Goal: Task Accomplishment & Management: Complete application form

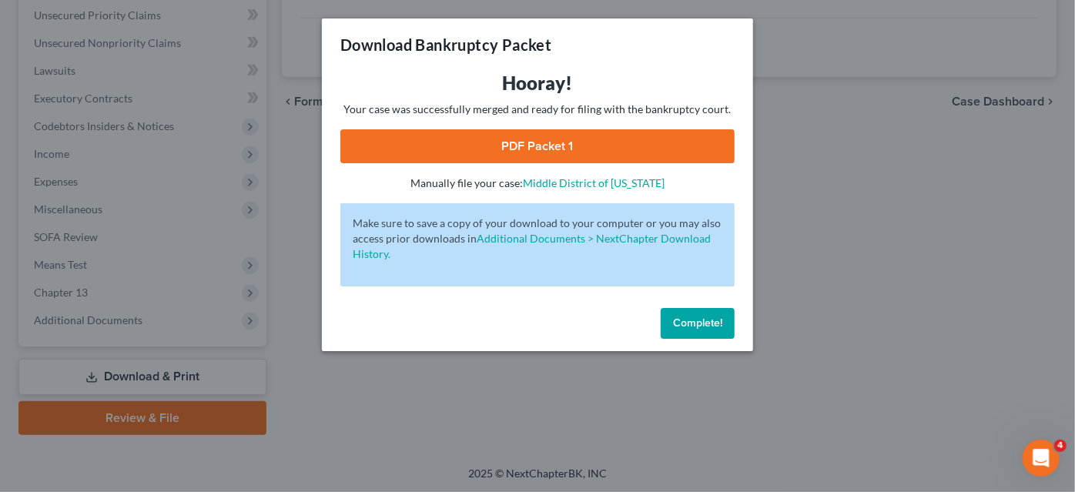
click at [687, 323] on span "Complete!" at bounding box center [697, 322] width 49 height 13
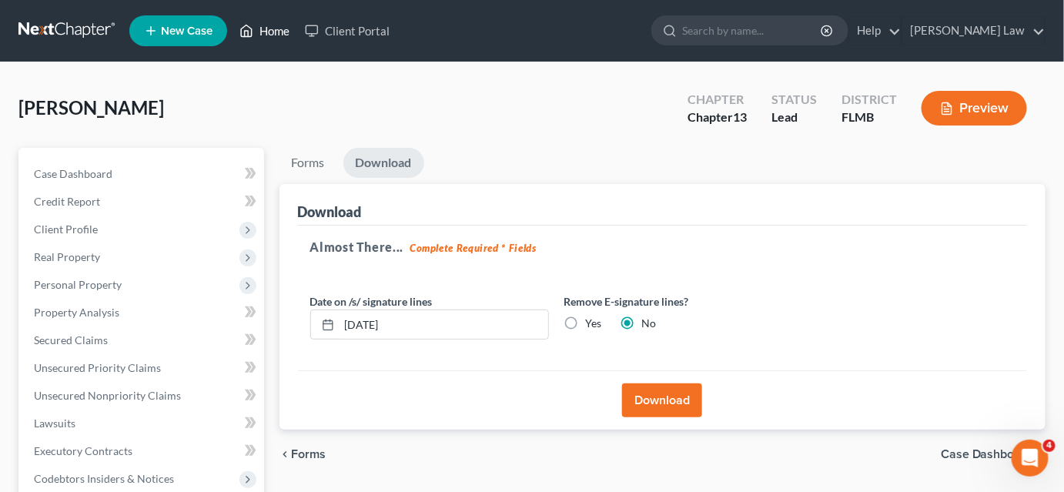
click at [266, 25] on link "Home" at bounding box center [264, 31] width 65 height 28
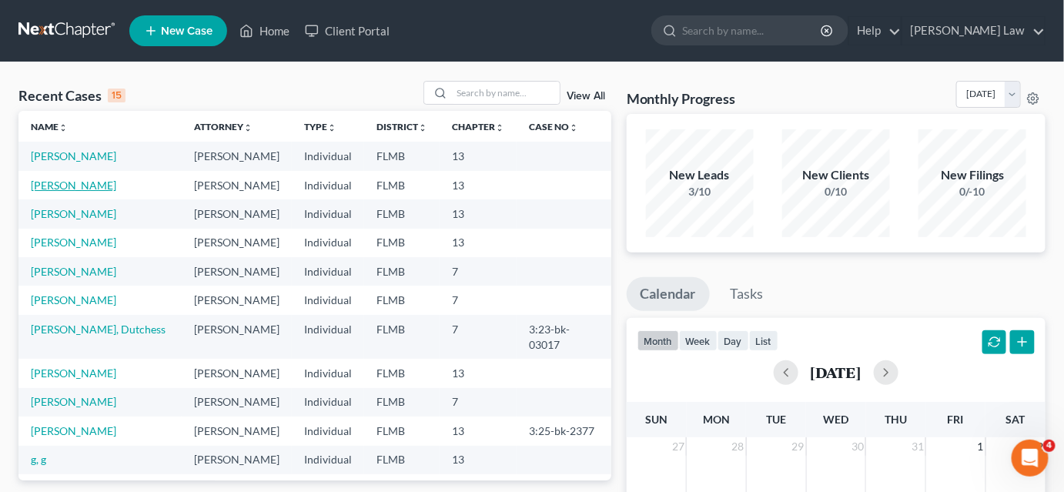
click at [86, 189] on link "[PERSON_NAME]" at bounding box center [73, 185] width 85 height 13
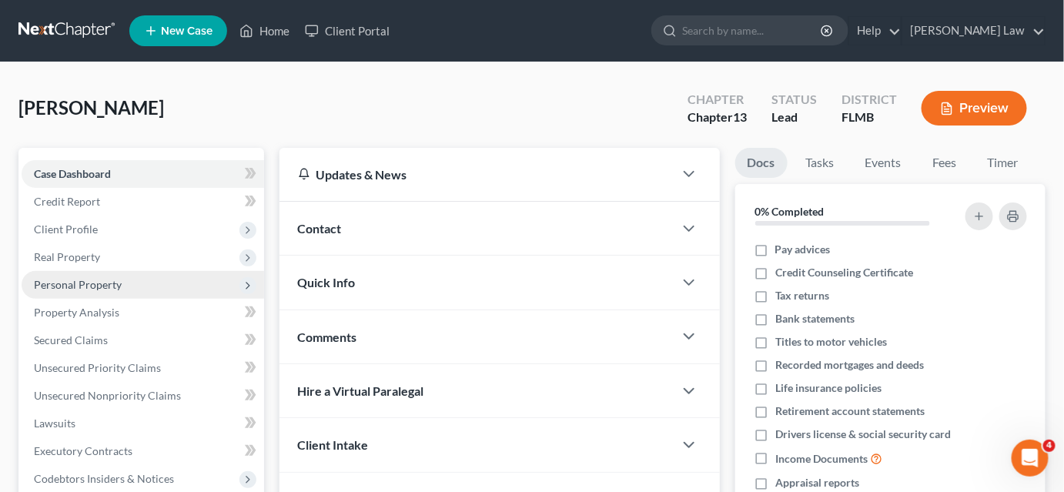
click at [69, 288] on span "Personal Property" at bounding box center [78, 284] width 88 height 13
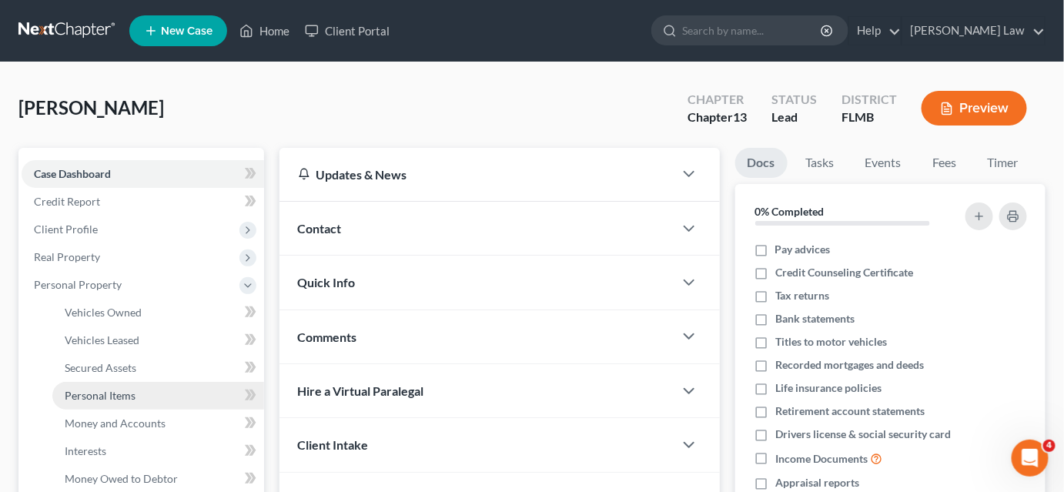
click at [119, 397] on span "Personal Items" at bounding box center [100, 395] width 71 height 13
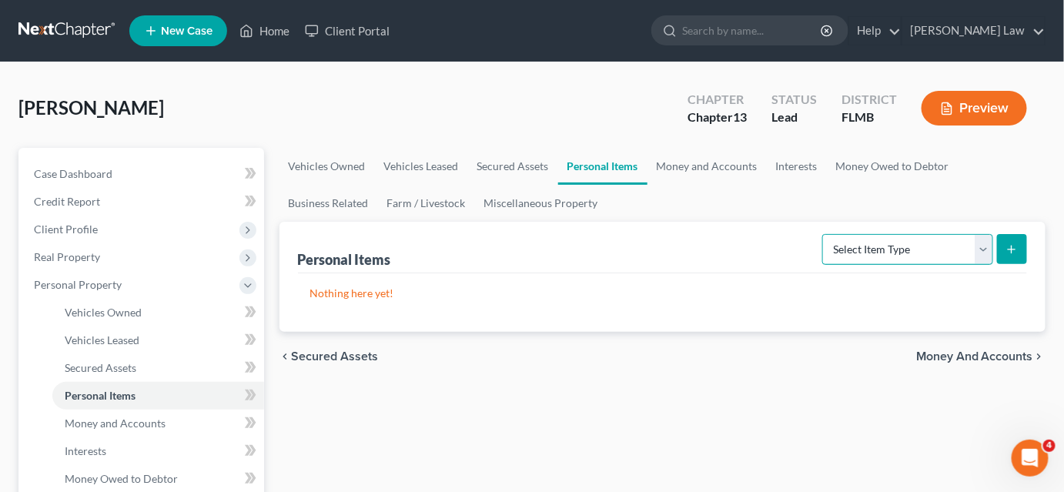
click at [926, 253] on select "Select Item Type Clothing Collectibles Of Value Electronics Firearms Household …" at bounding box center [907, 249] width 171 height 31
select select "clothing"
click at [824, 234] on select "Select Item Type Clothing Collectibles Of Value Electronics Firearms Household …" at bounding box center [907, 249] width 171 height 31
click at [1018, 252] on icon "submit" at bounding box center [1011, 249] width 12 height 12
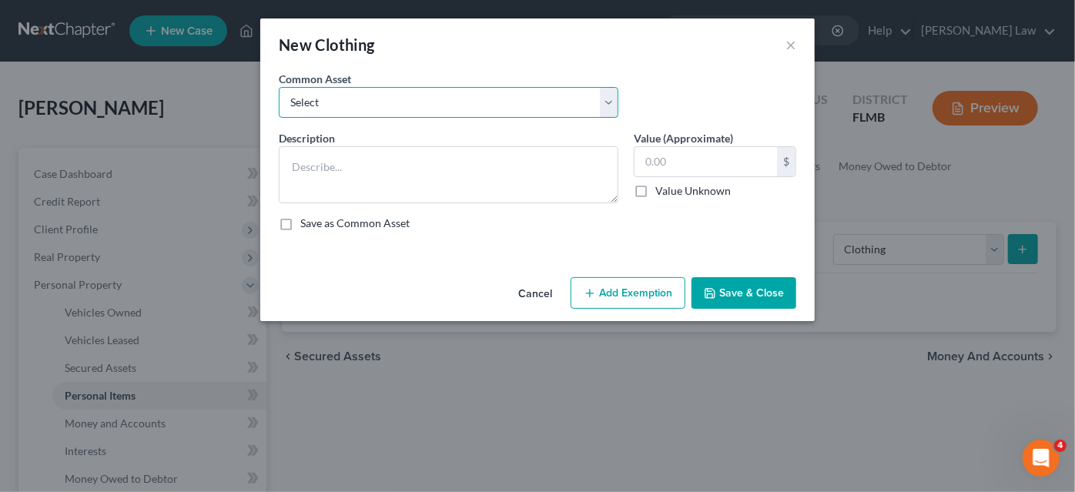
click at [369, 107] on select "Select Women Clothing Men Clothing Men Clothing" at bounding box center [448, 102] width 339 height 31
select select "0"
click at [279, 87] on select "Select Women Clothing Men Clothing Men Clothing" at bounding box center [448, 102] width 339 height 31
type textarea "Women Clothing"
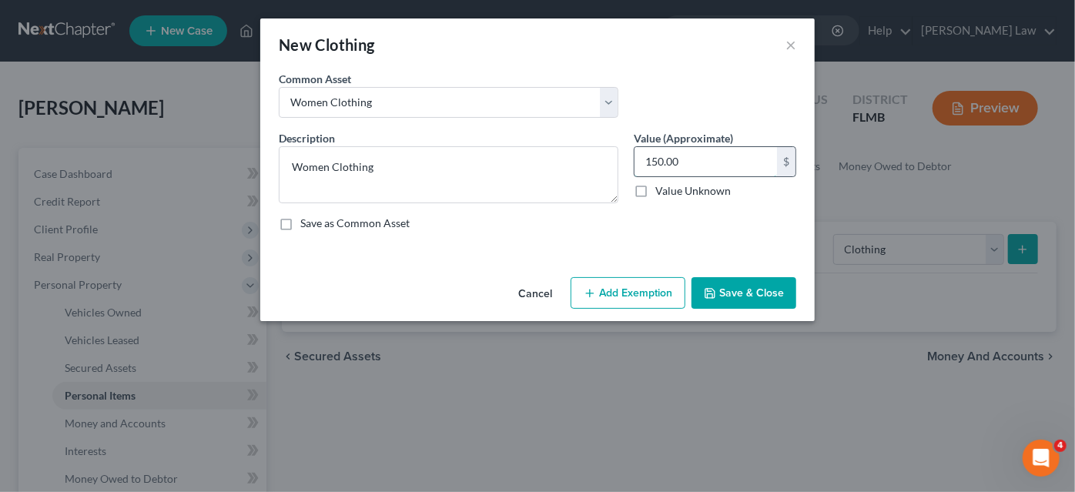
click at [674, 157] on input "150.00" at bounding box center [705, 161] width 142 height 29
type input "100.00"
drag, startPoint x: 729, startPoint y: 294, endPoint x: 739, endPoint y: 293, distance: 10.0
click at [729, 295] on button "Save & Close" at bounding box center [743, 293] width 105 height 32
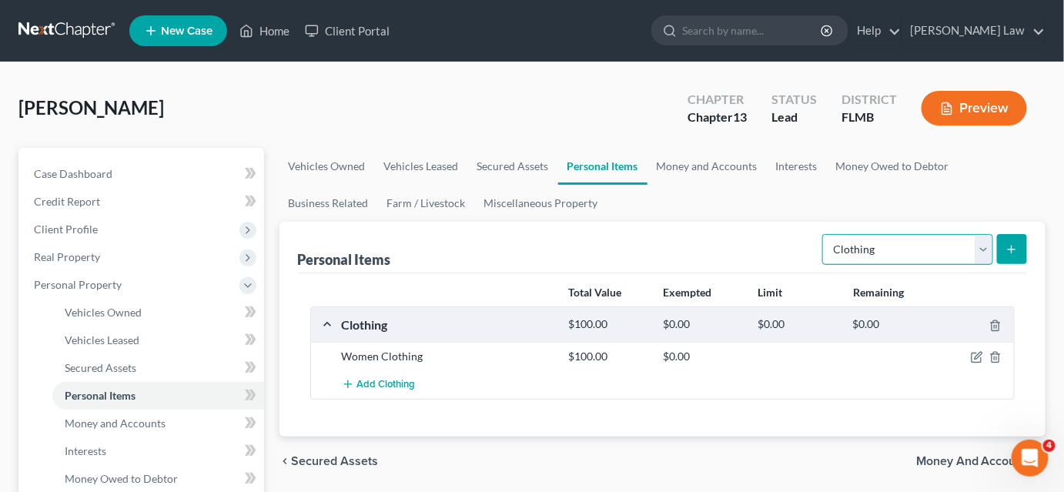
click at [876, 249] on select "Select Item Type Clothing Collectibles Of Value Electronics Firearms Household …" at bounding box center [907, 249] width 171 height 31
select select "household_goods"
click at [824, 234] on select "Select Item Type Clothing Collectibles Of Value Electronics Firearms Household …" at bounding box center [907, 249] width 171 height 31
click at [1018, 250] on icon "submit" at bounding box center [1011, 249] width 12 height 12
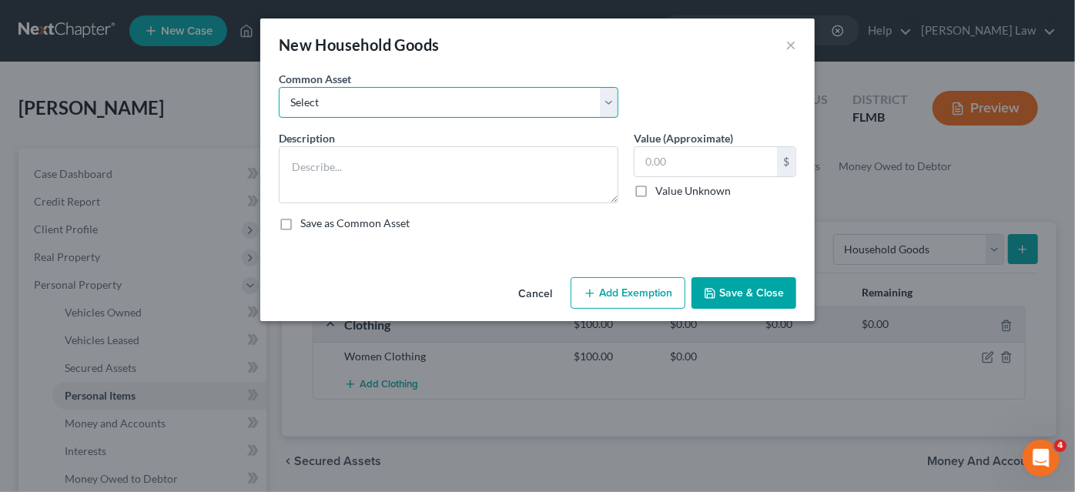
click at [339, 109] on select "Select Living Room, Dining Room, Bedroom and Kitchen App Living Room, Dining Ro…" at bounding box center [448, 102] width 339 height 31
select select "0"
click at [279, 87] on select "Select Living Room, Dining Room, Bedroom and Kitchen App Living Room, Dining Ro…" at bounding box center [448, 102] width 339 height 31
type textarea "Living Room, Dining Room, Bedroom and Kitchen App"
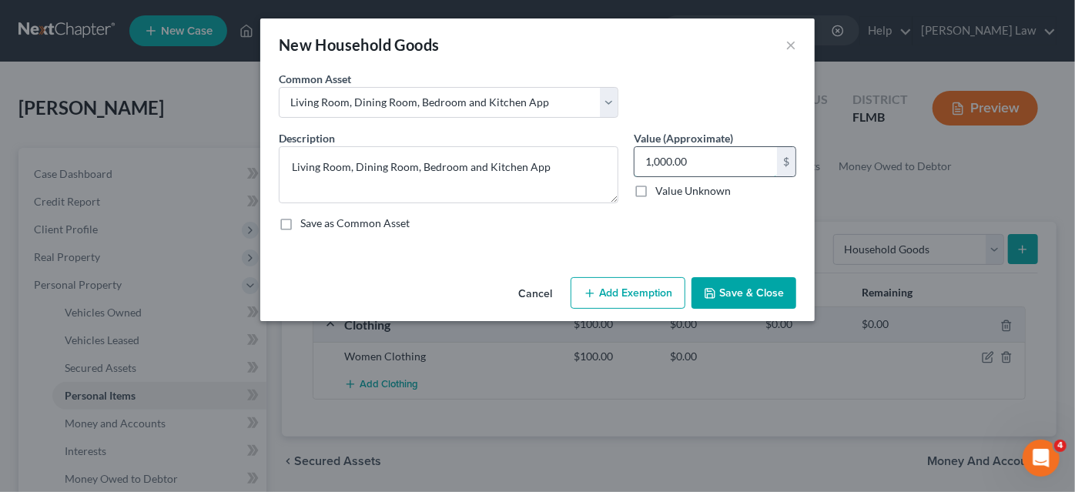
click at [666, 168] on input "1,000.00" at bounding box center [705, 161] width 142 height 29
type input "2,500.00"
click at [716, 297] on icon "button" at bounding box center [710, 293] width 12 height 12
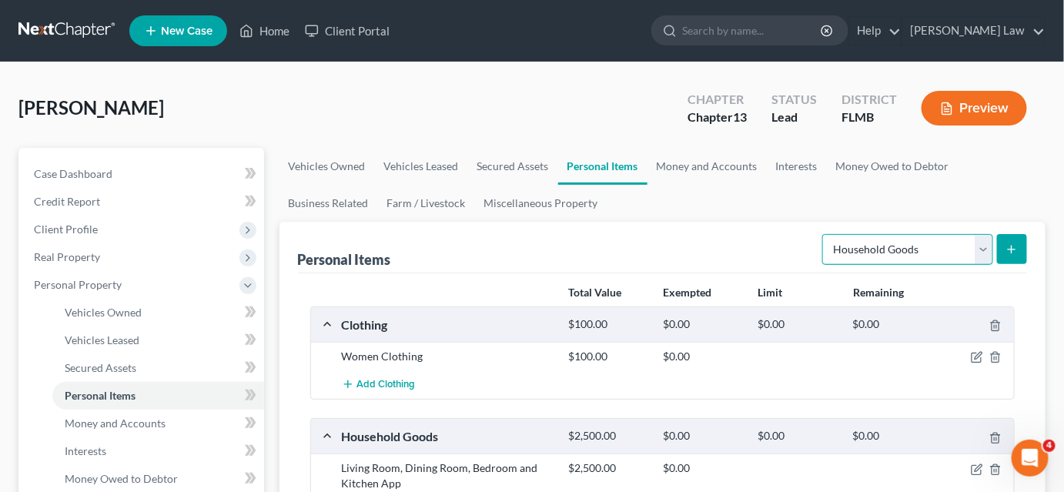
click at [887, 241] on select "Select Item Type Clothing Collectibles Of Value Electronics Firearms Household …" at bounding box center [907, 249] width 171 height 31
select select "electronics"
click at [824, 234] on select "Select Item Type Clothing Collectibles Of Value Electronics Firearms Household …" at bounding box center [907, 249] width 171 height 31
click at [1018, 246] on icon "submit" at bounding box center [1011, 249] width 12 height 12
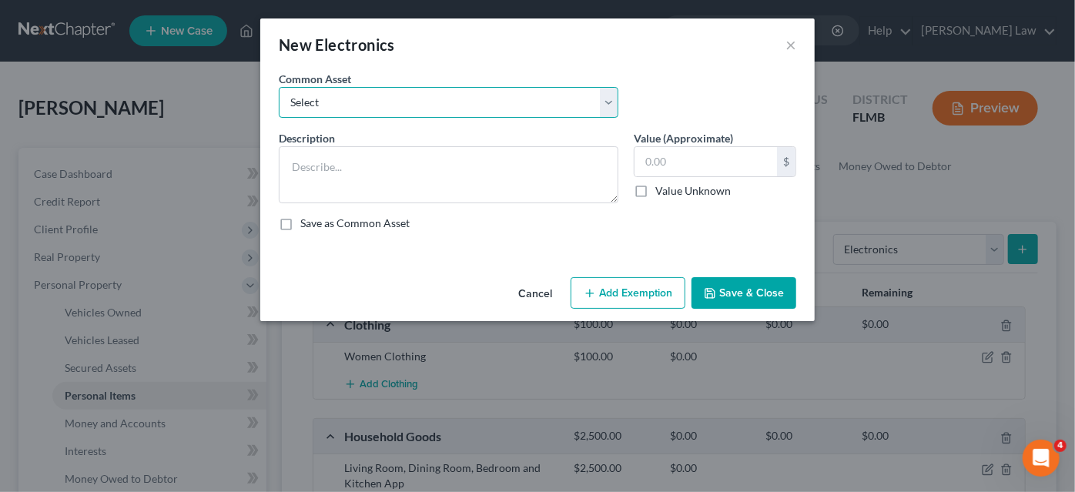
click at [528, 106] on select "Select Cell Phones, P.C. and T.V. Cell Phones, P.C. and T.V. Cell Phones, P.C. …" at bounding box center [448, 102] width 339 height 31
select select "0"
click at [279, 87] on select "Select Cell Phones, P.C. and T.V. Cell Phones, P.C. and T.V. Cell Phones, P.C. …" at bounding box center [448, 102] width 339 height 31
type textarea "Cell Phones, P.C. and T.V."
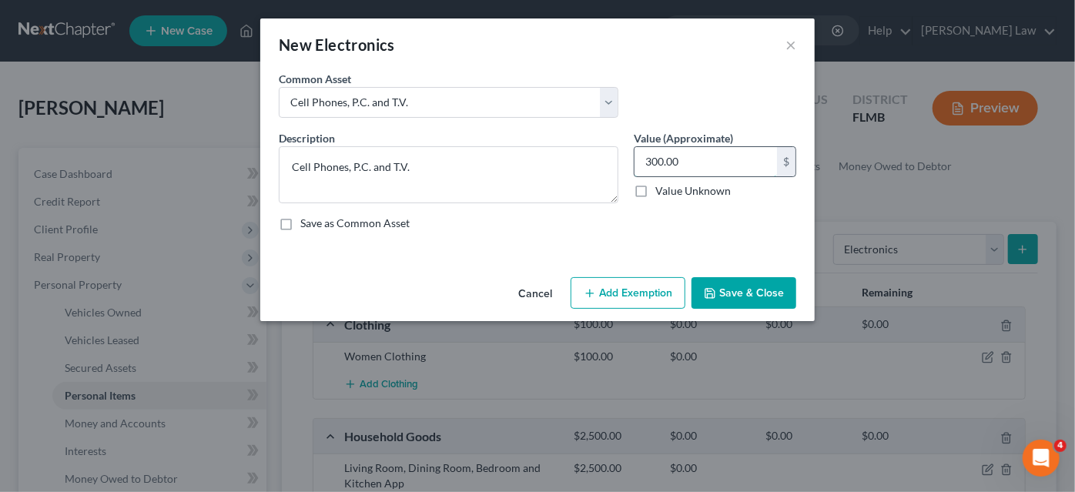
click at [667, 164] on input "300.00" at bounding box center [705, 161] width 142 height 29
type input "500.00"
click at [752, 284] on button "Save & Close" at bounding box center [743, 293] width 105 height 32
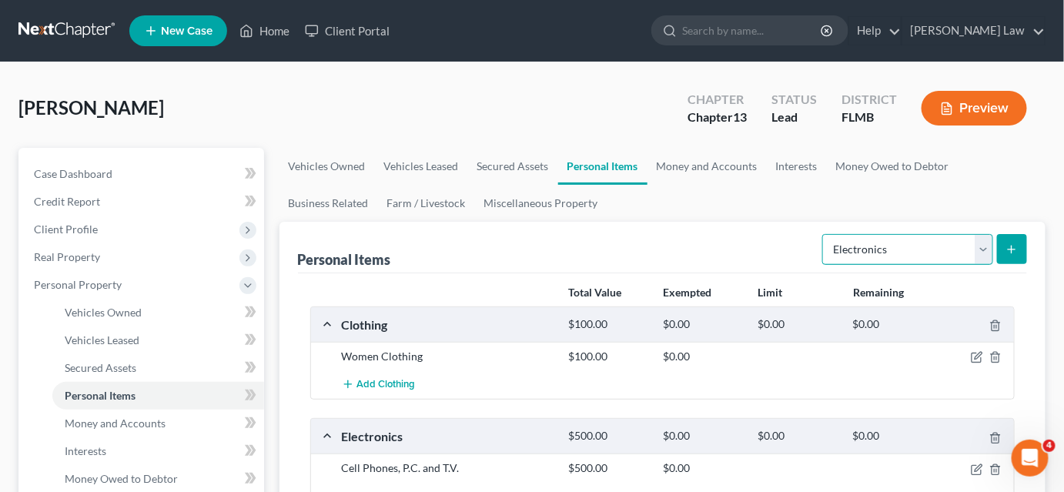
click at [873, 249] on select "Select Item Type Clothing Collectibles Of Value Electronics Firearms Household …" at bounding box center [907, 249] width 171 height 31
select select "pets"
click at [824, 234] on select "Select Item Type Clothing Collectibles Of Value Electronics Firearms Household …" at bounding box center [907, 249] width 171 height 31
click at [1015, 249] on icon "submit" at bounding box center [1011, 249] width 12 height 12
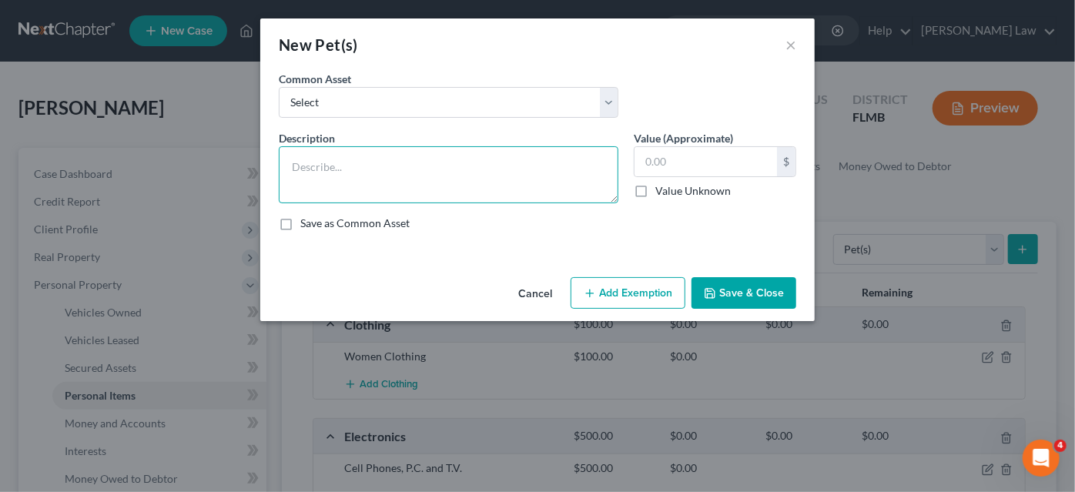
click at [337, 162] on textarea at bounding box center [448, 174] width 339 height 57
type textarea "Dog"
click at [648, 163] on input "text" at bounding box center [705, 161] width 142 height 29
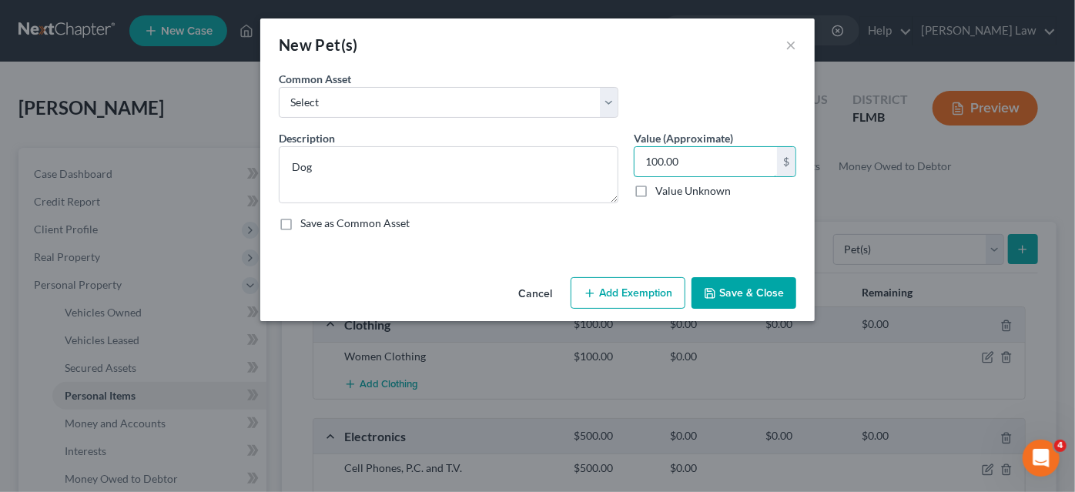
type input "100.00"
click at [706, 289] on icon "button" at bounding box center [709, 293] width 9 height 9
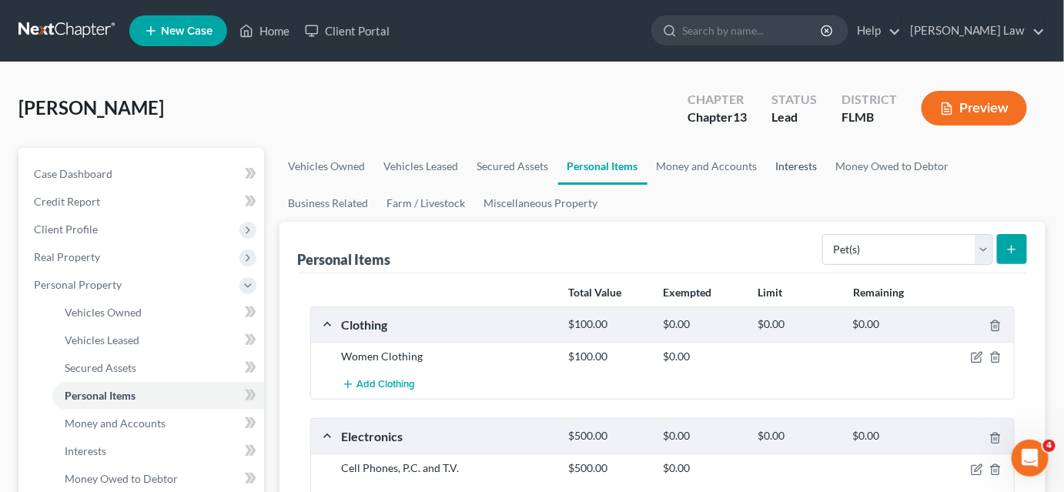
click at [780, 166] on link "Interests" at bounding box center [797, 166] width 60 height 37
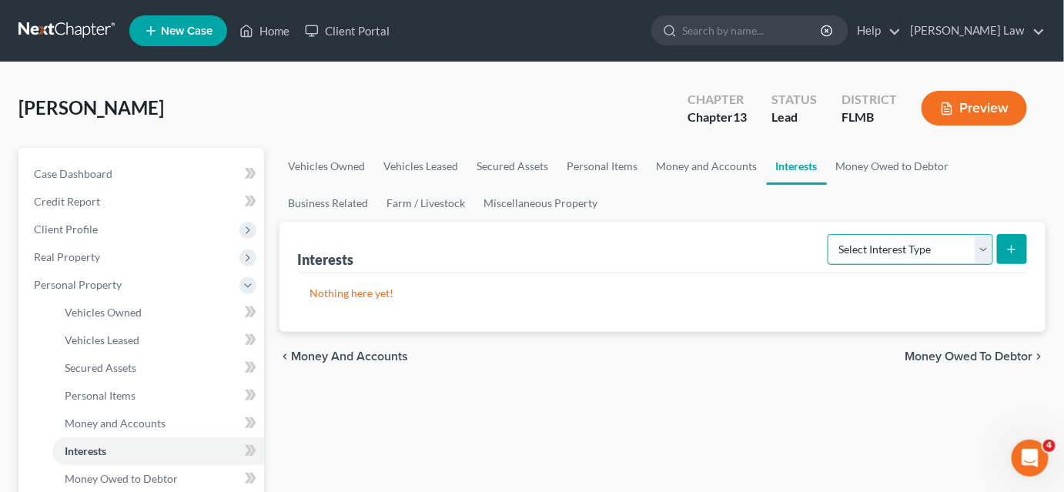
click at [850, 243] on select "Select Interest Type 401K Annuity Bond Education IRA Government Bond Government…" at bounding box center [911, 249] width 166 height 31
select select "401k"
click at [830, 234] on select "Select Interest Type 401K Annuity Bond Education IRA Government Bond Government…" at bounding box center [911, 249] width 166 height 31
click at [1004, 246] on button "submit" at bounding box center [1012, 249] width 30 height 30
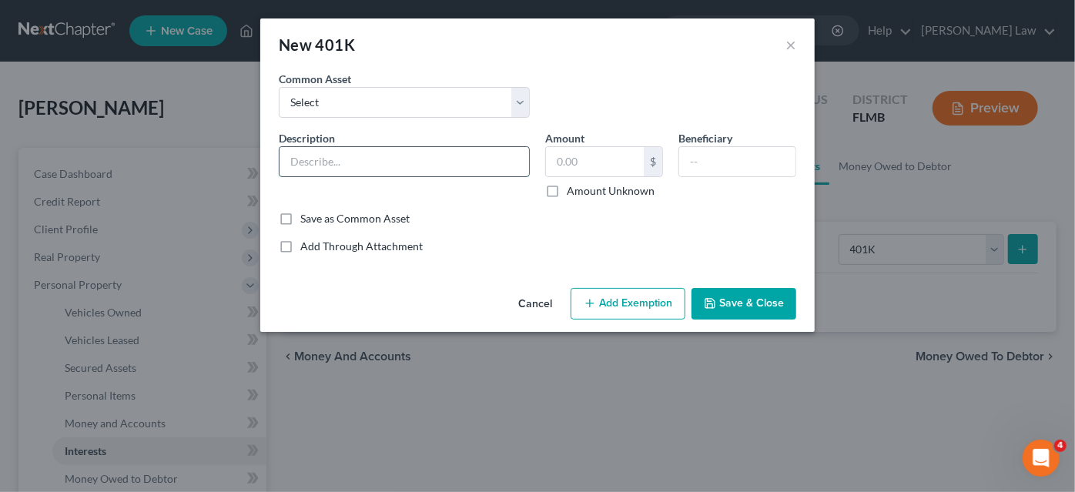
click at [456, 166] on input "text" at bounding box center [403, 161] width 249 height 29
type input "401K"
click at [567, 188] on label "Amount Unknown" at bounding box center [611, 190] width 88 height 15
click at [573, 188] on input "Amount Unknown" at bounding box center [578, 188] width 10 height 10
checkbox input "true"
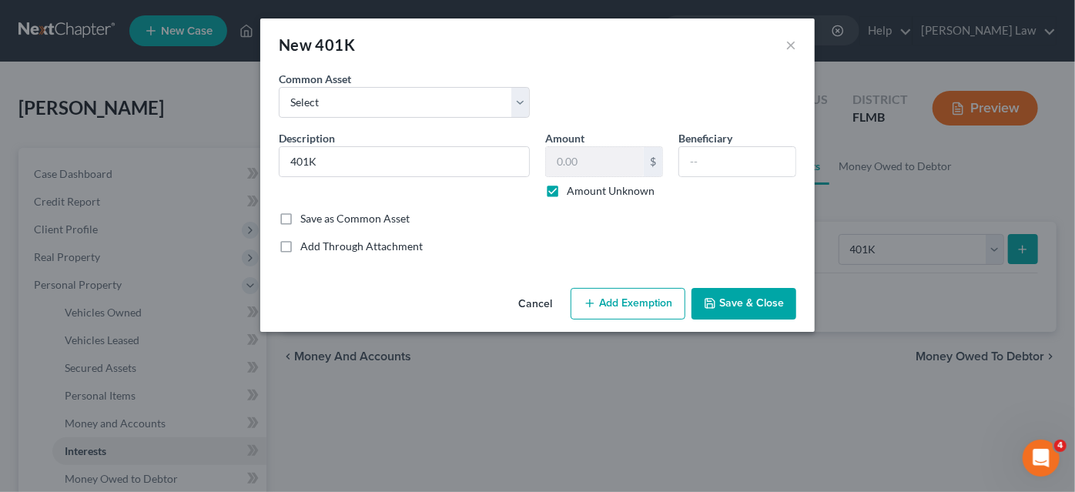
click at [712, 299] on icon "button" at bounding box center [709, 303] width 9 height 9
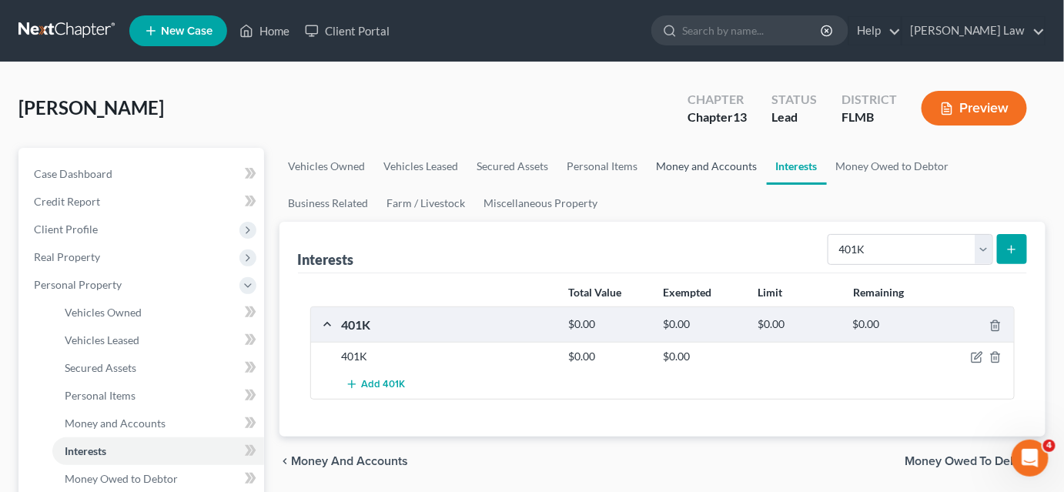
click at [708, 163] on link "Money and Accounts" at bounding box center [706, 166] width 119 height 37
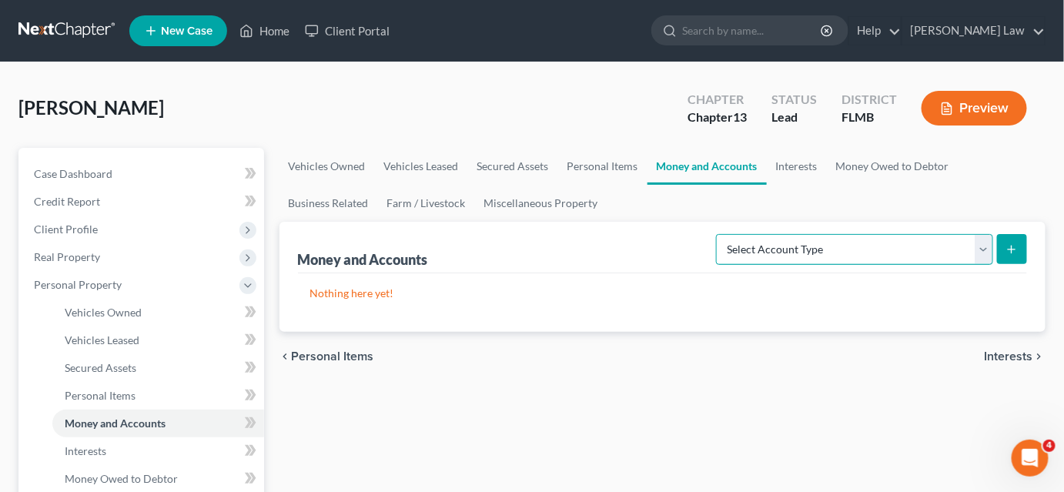
click at [780, 242] on select "Select Account Type Brokerage Cash on Hand Certificates of Deposit Checking Acc…" at bounding box center [854, 249] width 277 height 31
select select "checking"
click at [720, 234] on select "Select Account Type Brokerage Cash on Hand Certificates of Deposit Checking Acc…" at bounding box center [854, 249] width 277 height 31
click at [1005, 249] on button "submit" at bounding box center [1012, 249] width 30 height 30
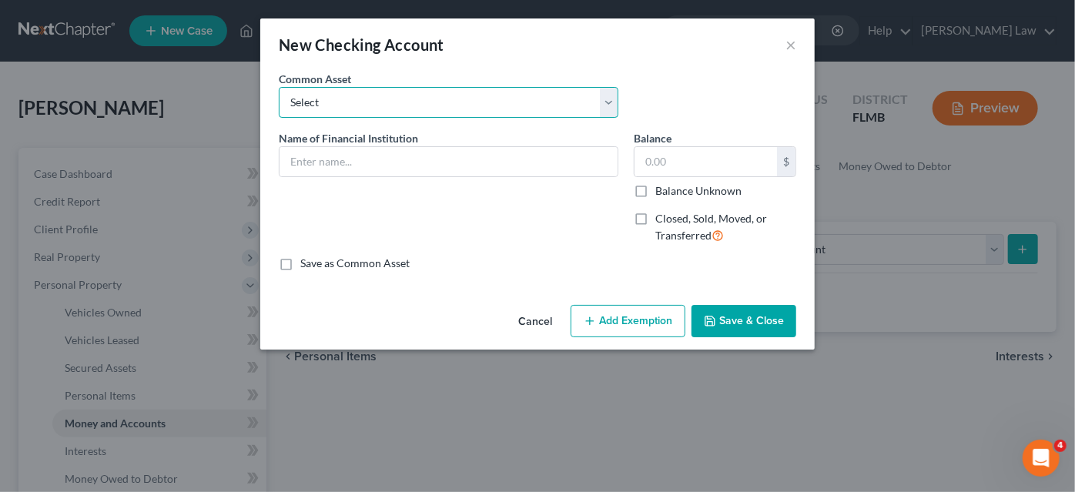
click at [429, 102] on select "Select [PERSON_NAME] Fargo Bank VyStar Credit Union Bank of America Community F…" at bounding box center [448, 102] width 339 height 31
select select "1"
click at [279, 87] on select "Select [PERSON_NAME] Fargo Bank VyStar Credit Union Bank of America Community F…" at bounding box center [448, 102] width 339 height 31
type input "VyStar Credit Union"
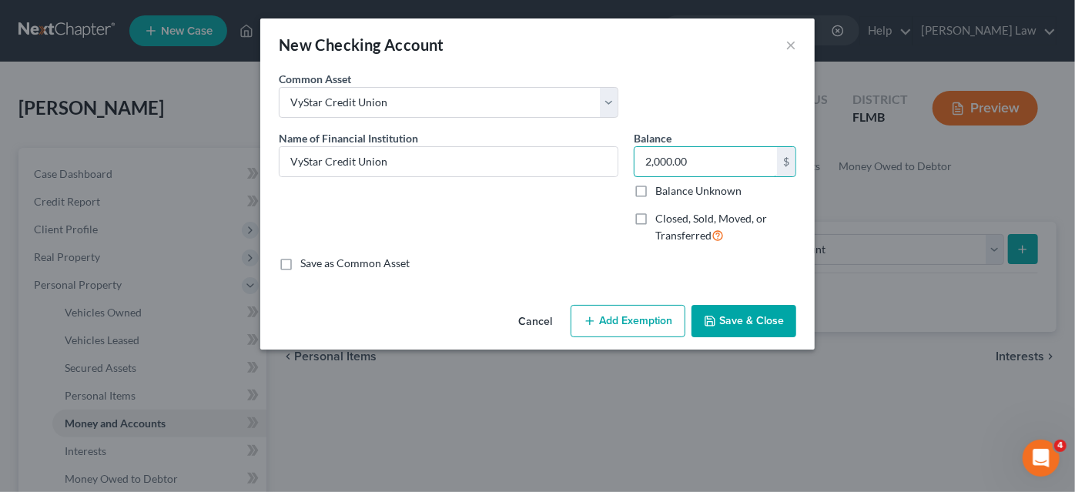
type input "2,000.00"
click at [711, 318] on polyline "button" at bounding box center [709, 317] width 4 height 2
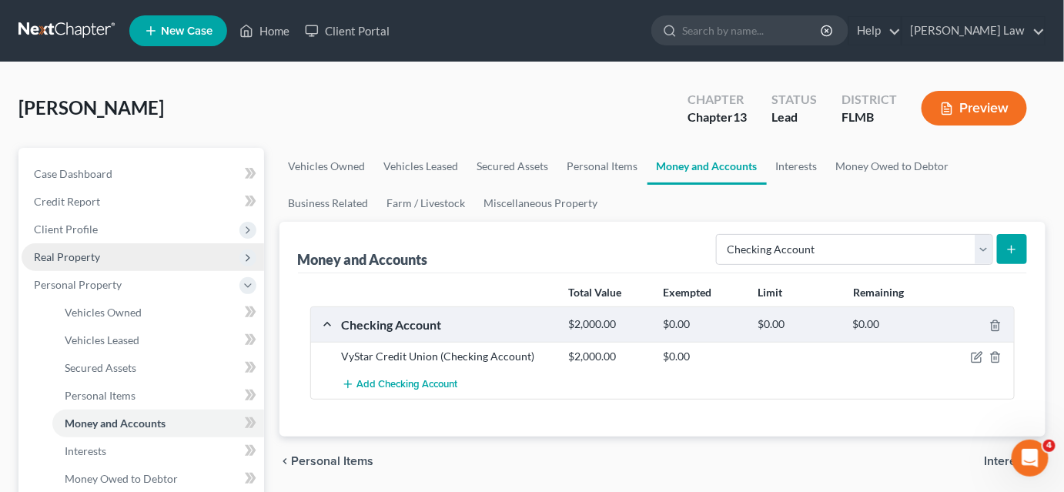
click at [59, 255] on span "Real Property" at bounding box center [67, 256] width 66 height 13
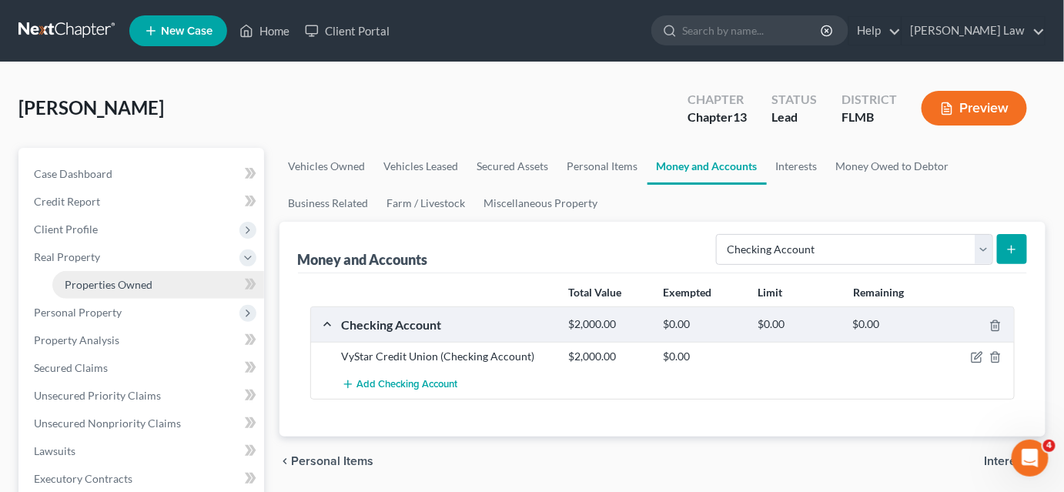
click at [76, 276] on link "Properties Owned" at bounding box center [158, 285] width 212 height 28
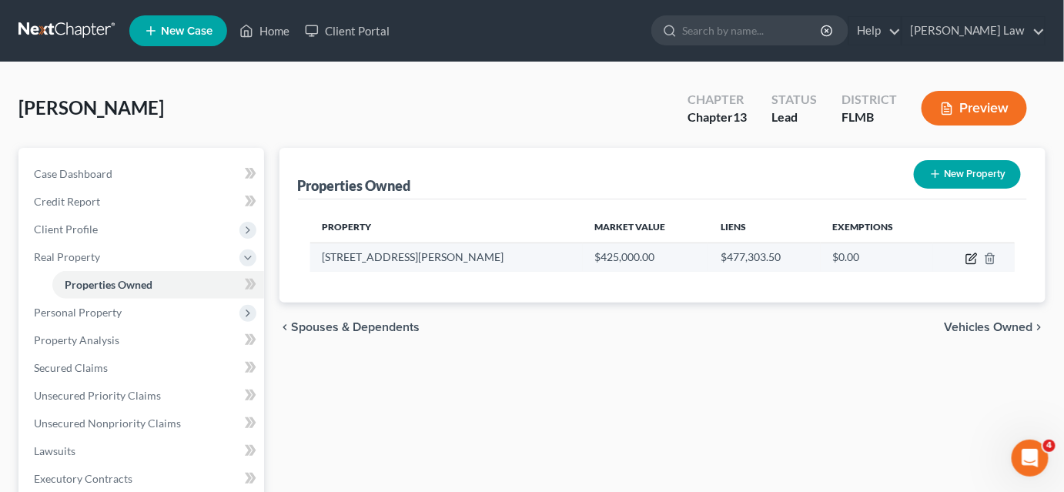
click at [968, 258] on icon "button" at bounding box center [971, 258] width 12 height 12
select select "9"
select select "14"
select select "0"
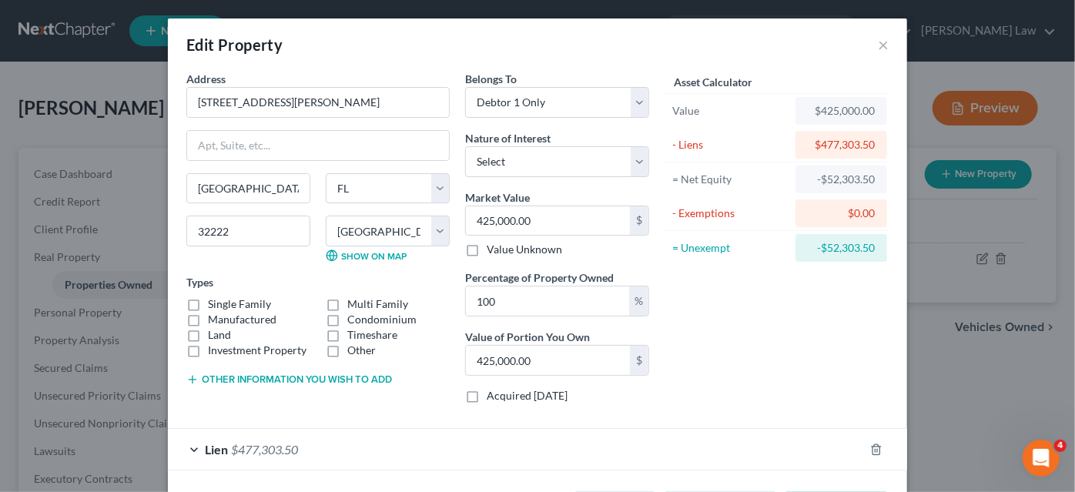
scroll to position [60, 0]
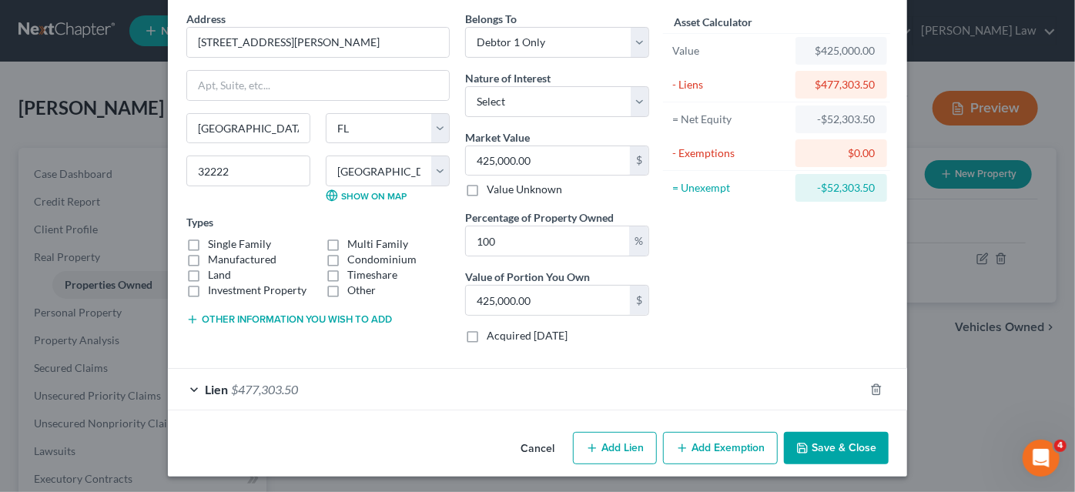
click at [675, 434] on button "Add Exemption" at bounding box center [720, 448] width 115 height 32
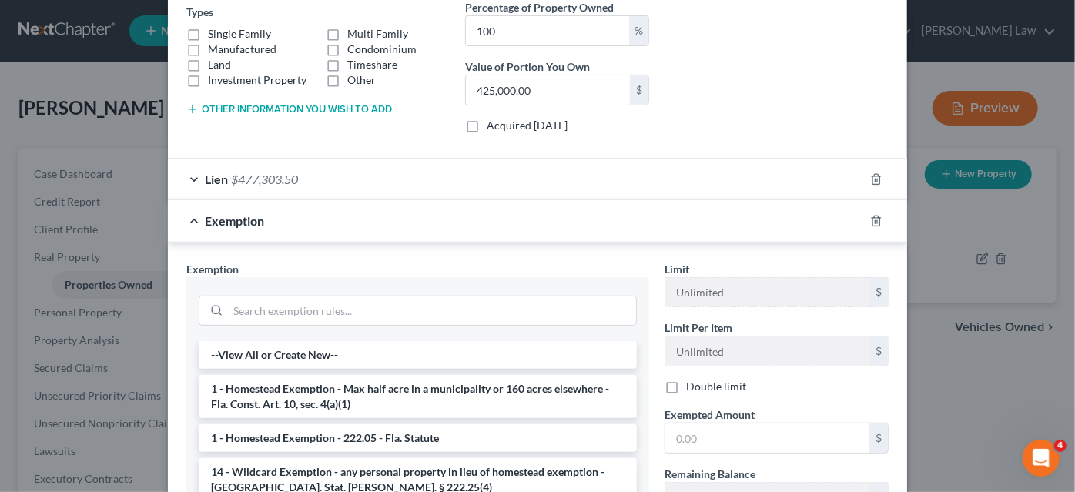
scroll to position [472, 0]
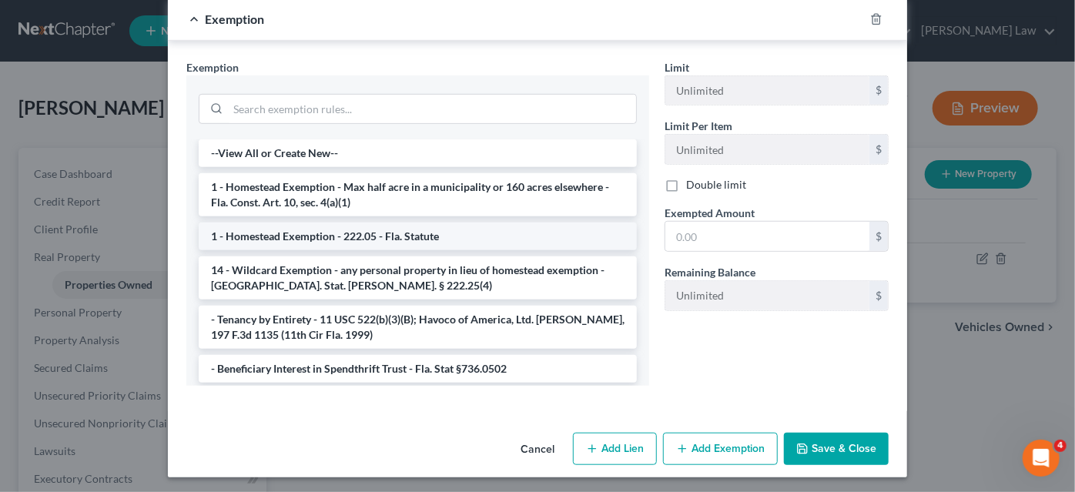
click at [425, 240] on li "1 - Homestead Exemption - 222.05 - Fla. Statute" at bounding box center [418, 236] width 438 height 28
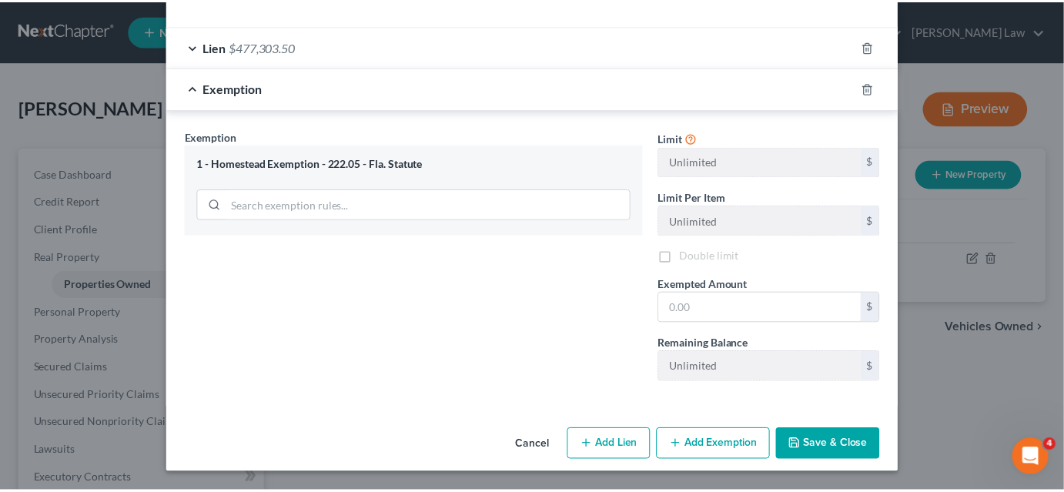
scroll to position [398, 0]
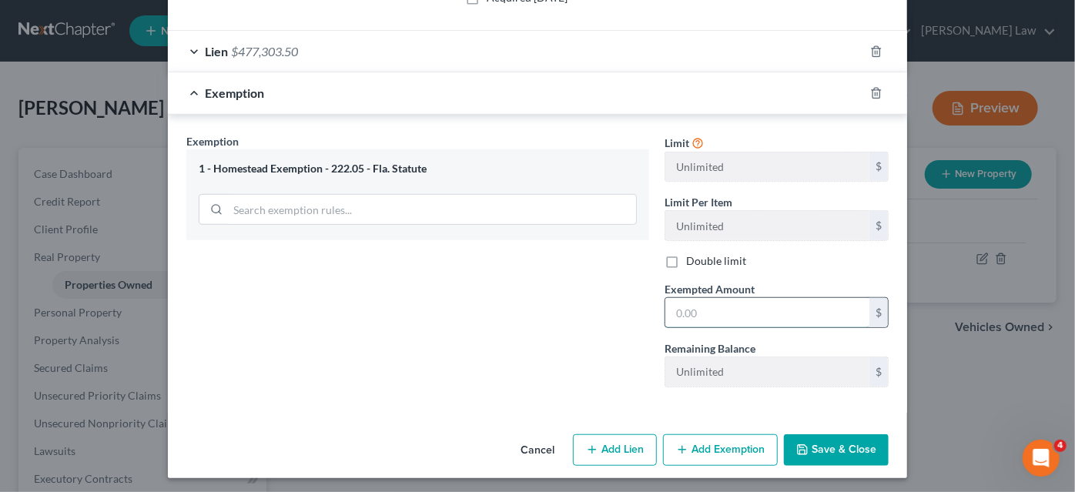
click at [706, 302] on input "text" at bounding box center [767, 312] width 204 height 29
type input "425,000.00"
click at [808, 436] on button "Save & Close" at bounding box center [836, 450] width 105 height 32
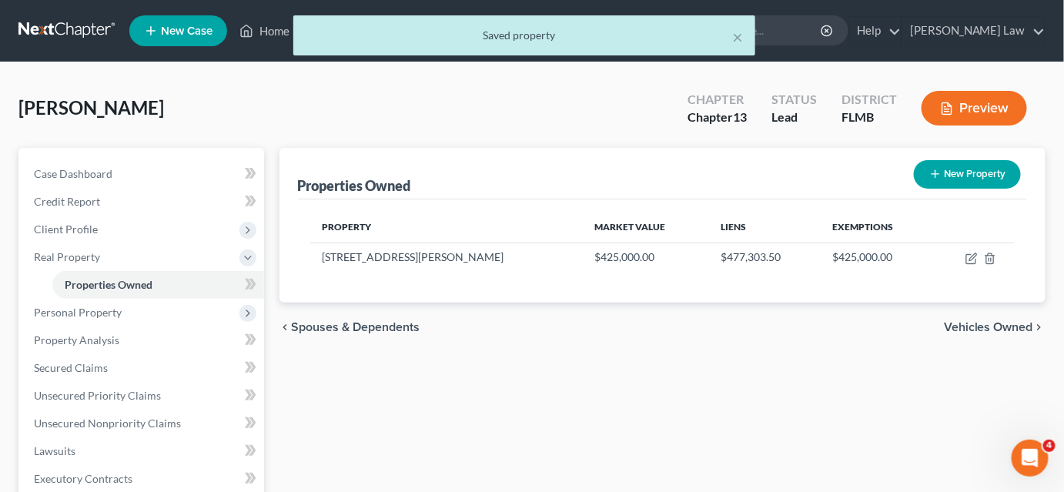
scroll to position [209, 0]
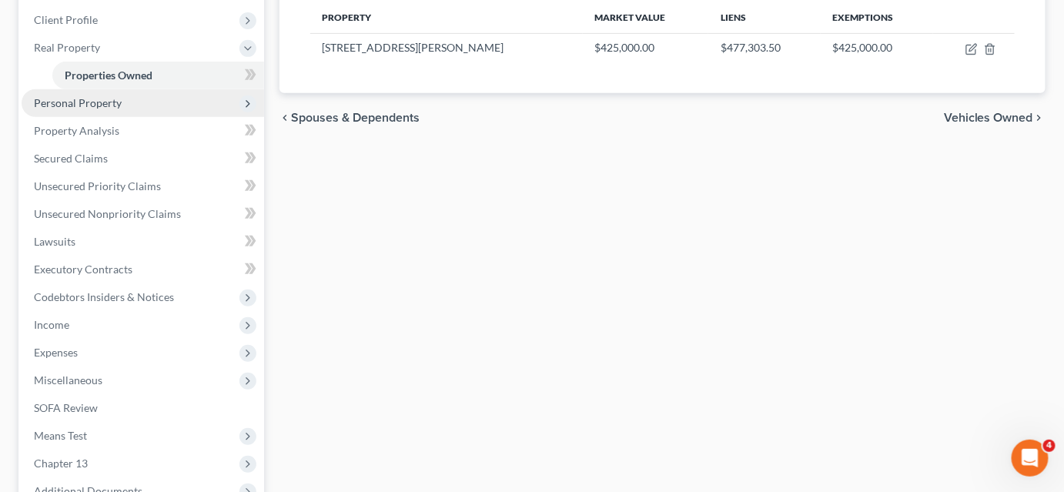
click at [121, 111] on span "Personal Property" at bounding box center [143, 103] width 242 height 28
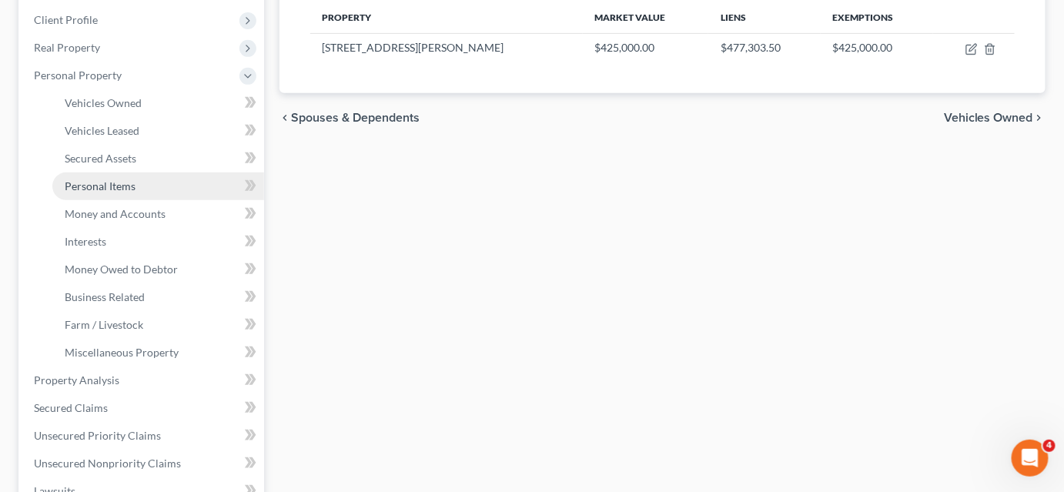
click at [125, 182] on span "Personal Items" at bounding box center [100, 185] width 71 height 13
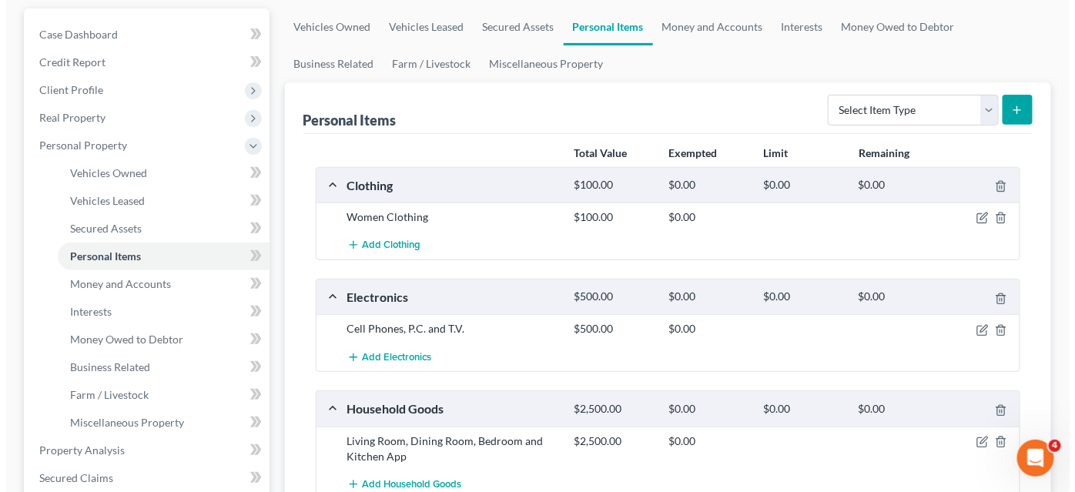
scroll to position [279, 0]
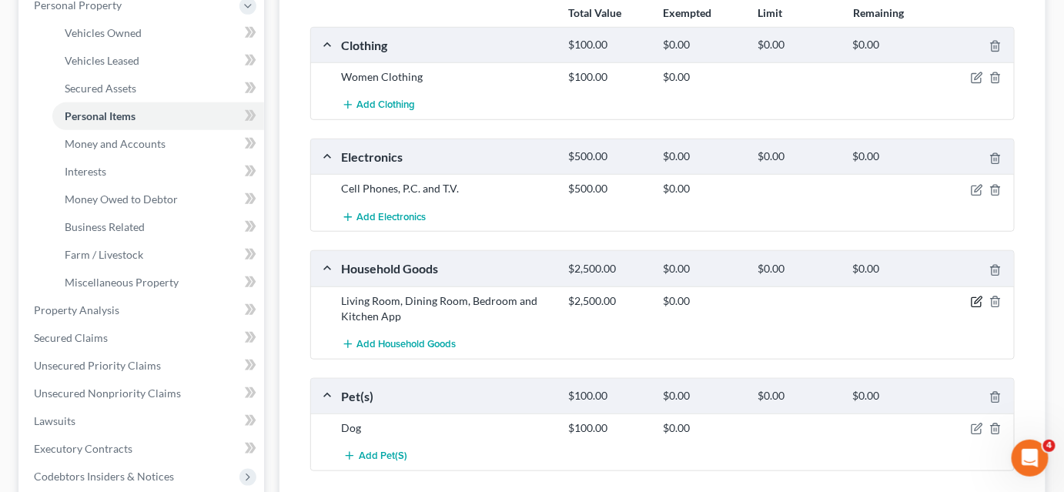
click at [975, 299] on icon "button" at bounding box center [978, 299] width 7 height 7
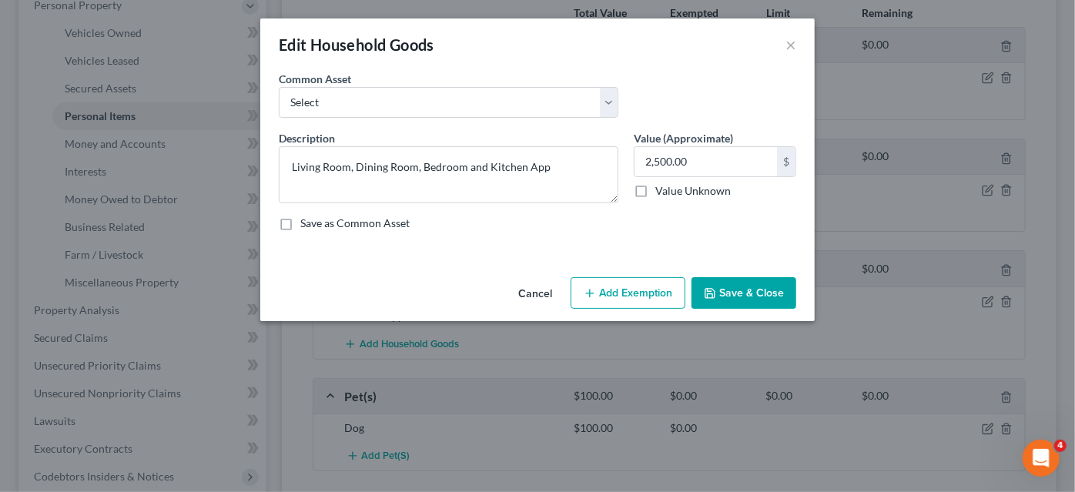
click at [607, 283] on button "Add Exemption" at bounding box center [627, 293] width 115 height 32
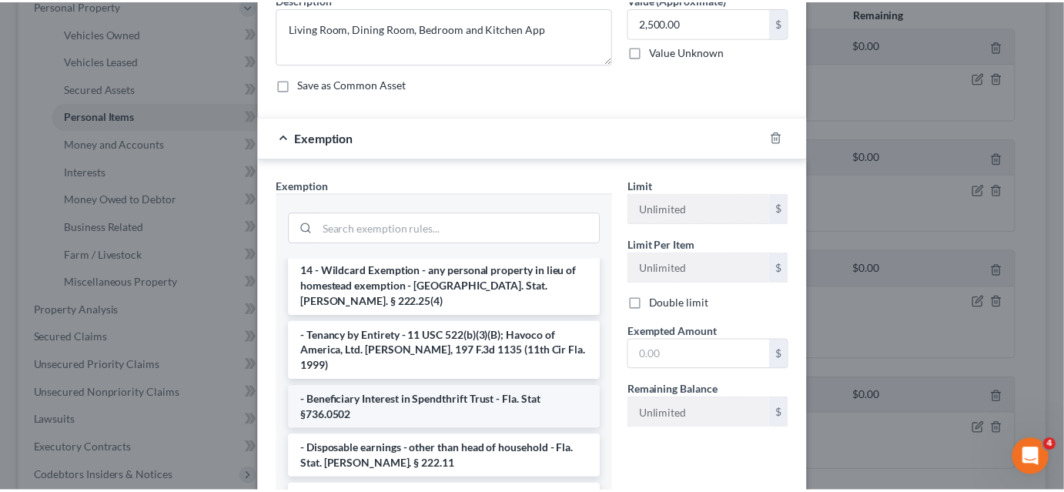
scroll to position [0, 0]
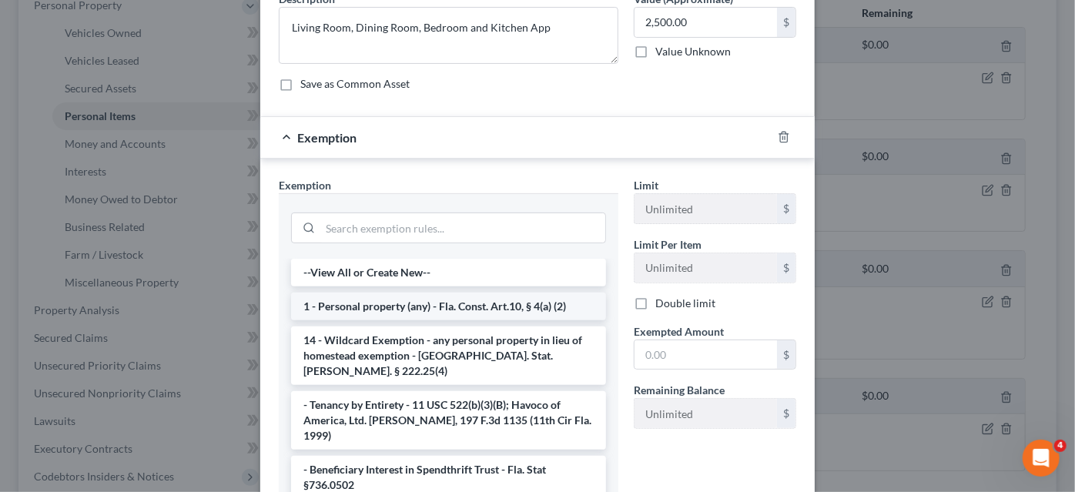
click at [493, 307] on li "1 - Personal property (any) - Fla. Const. Art.10, § 4(a) (2)" at bounding box center [448, 307] width 315 height 28
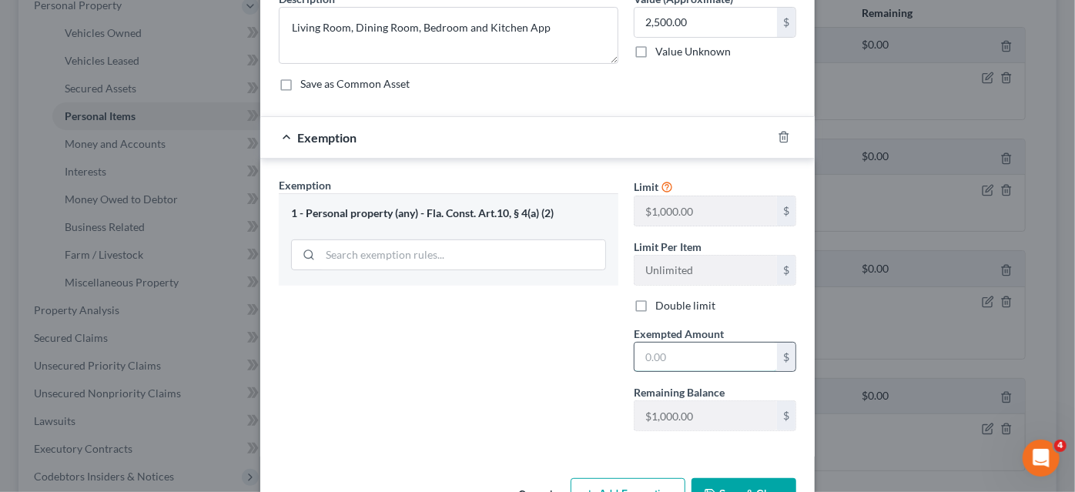
click at [671, 353] on input "text" at bounding box center [705, 357] width 142 height 29
type input "1,000.00"
click at [715, 490] on button "Save & Close" at bounding box center [743, 494] width 105 height 32
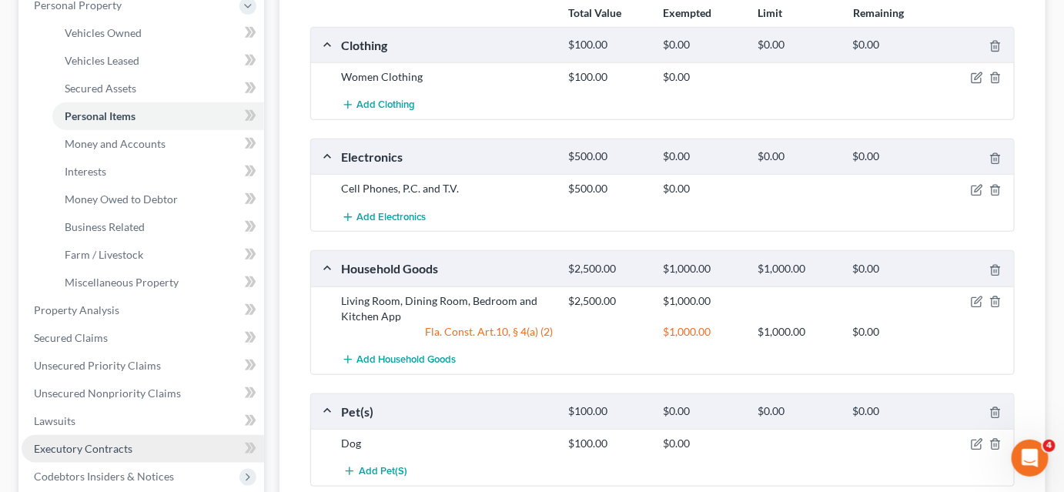
scroll to position [349, 0]
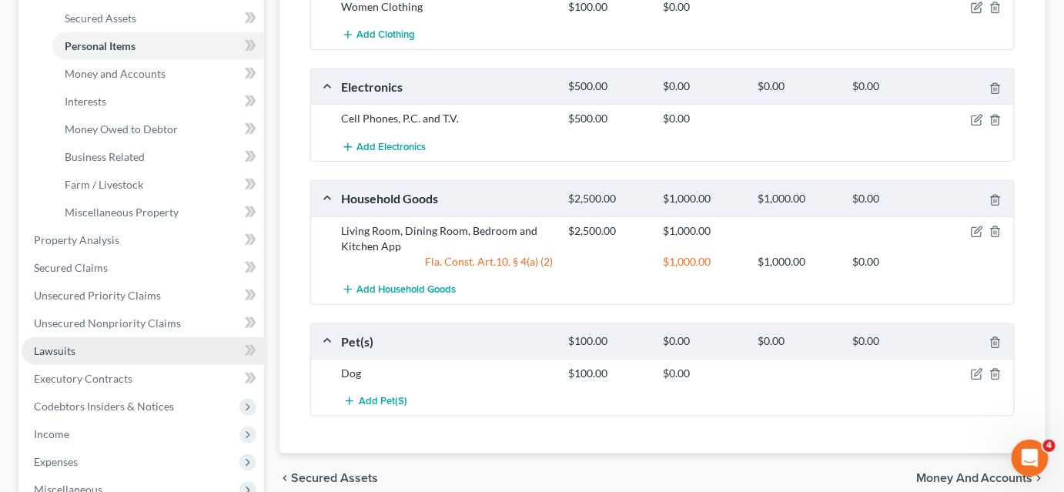
click at [129, 352] on link "Lawsuits" at bounding box center [143, 351] width 242 height 28
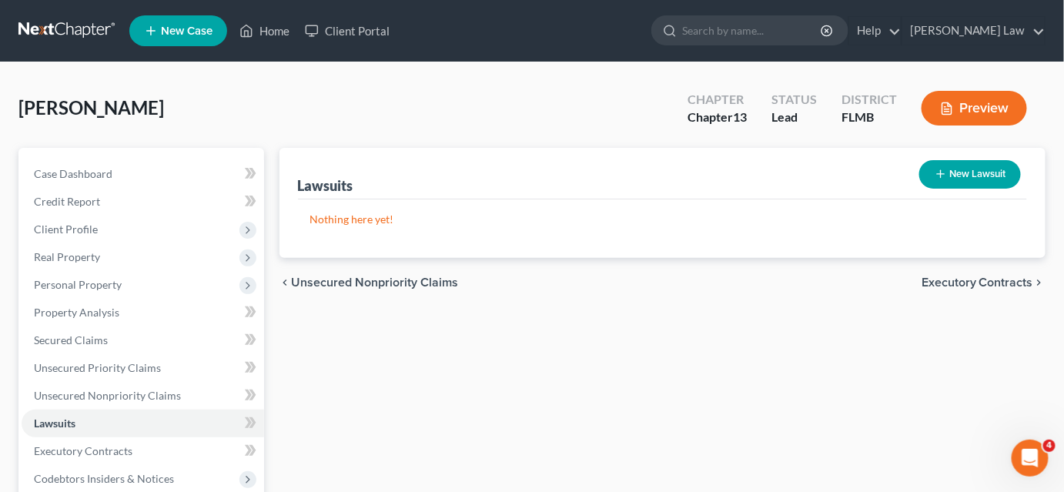
click at [941, 177] on icon "button" at bounding box center [940, 174] width 12 height 12
select select "0"
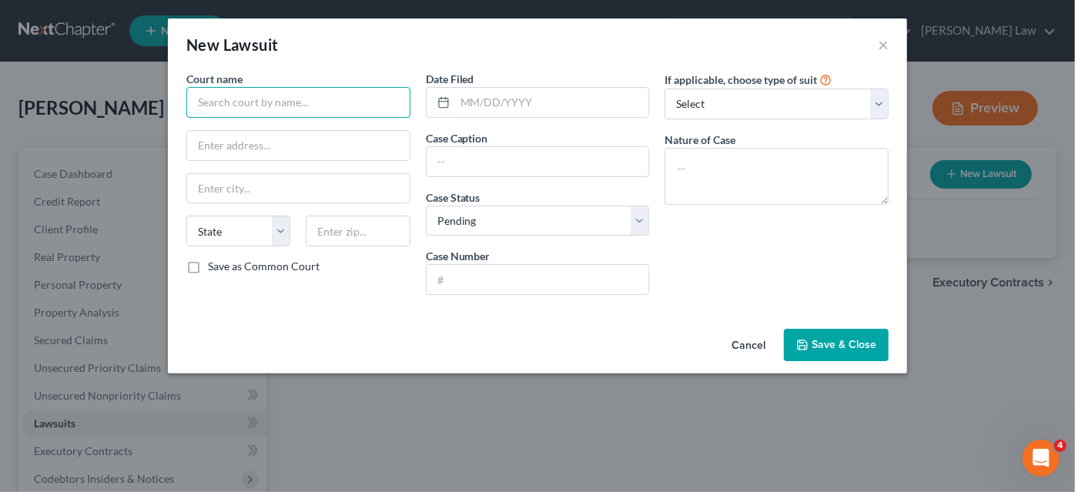
click at [316, 102] on input "text" at bounding box center [298, 102] width 224 height 31
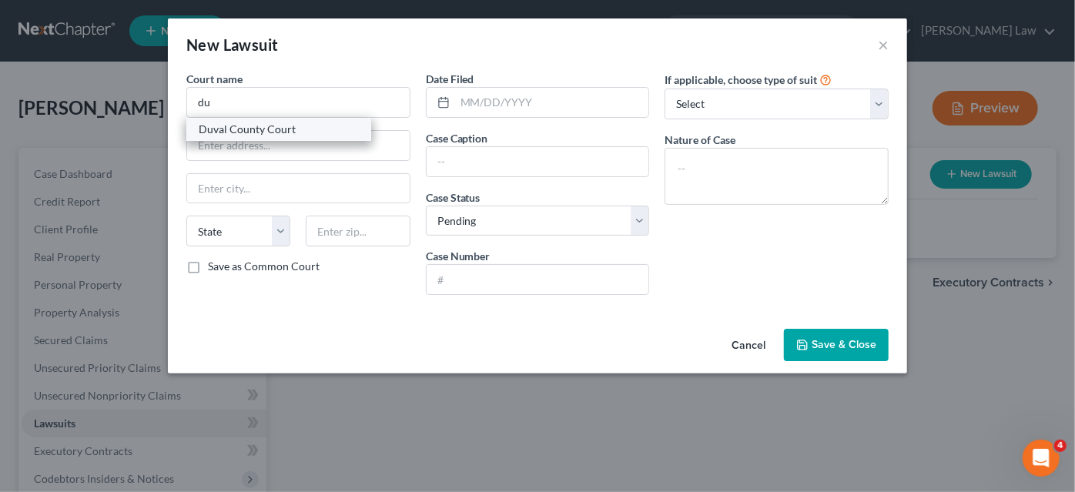
click at [315, 139] on div "Duval County Court" at bounding box center [278, 129] width 185 height 23
type input "Duval County Court"
type input "[STREET_ADDRESS][PERSON_NAME]"
type input "[GEOGRAPHIC_DATA]"
select select "9"
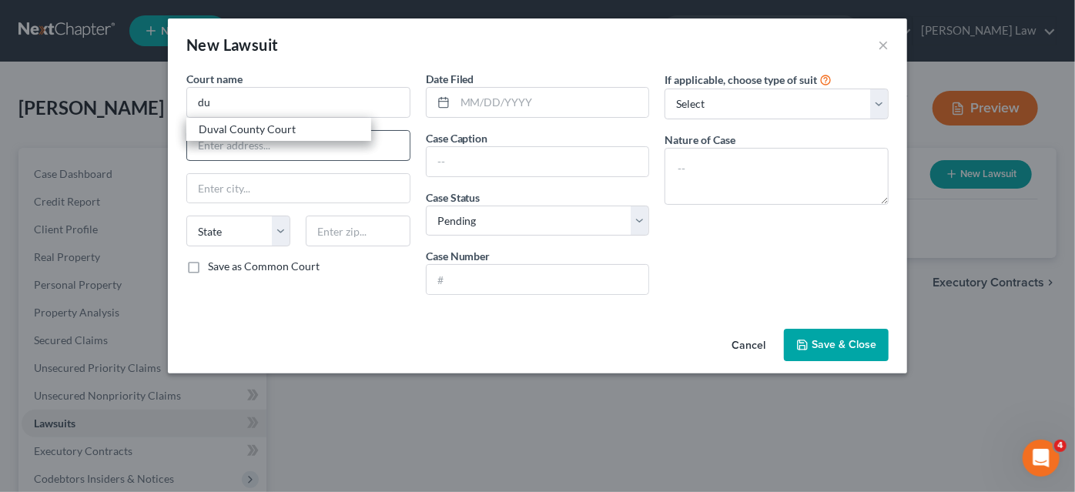
type input "32202"
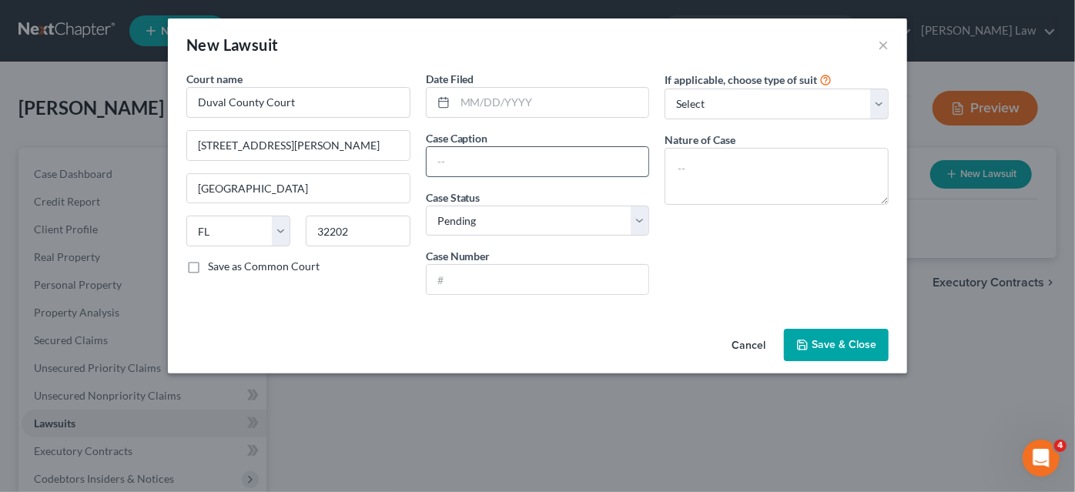
click at [457, 165] on input "text" at bounding box center [537, 161] width 222 height 29
type input "[PERSON_NAME] & [PERSON_NAME] vs [PERSON_NAME]"
click at [753, 346] on button "Cancel" at bounding box center [748, 345] width 59 height 31
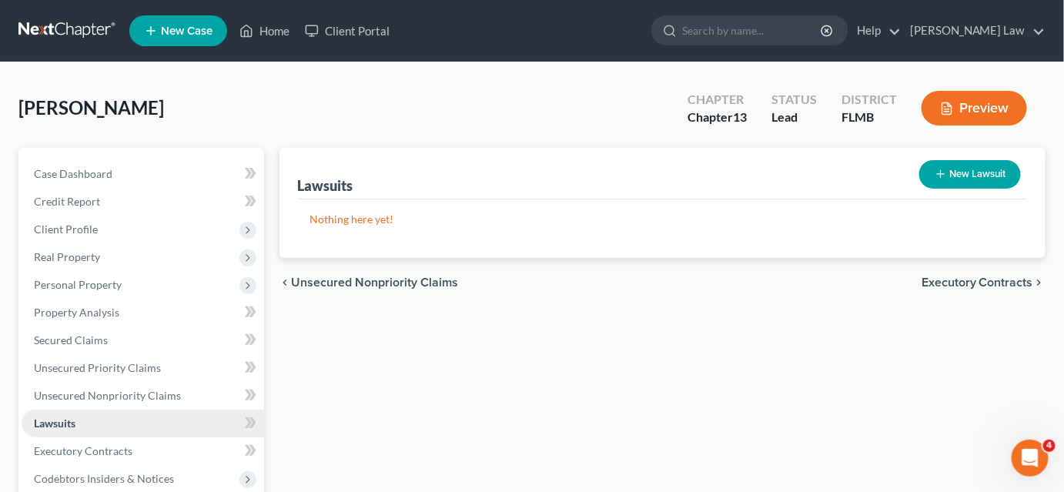
scroll to position [69, 0]
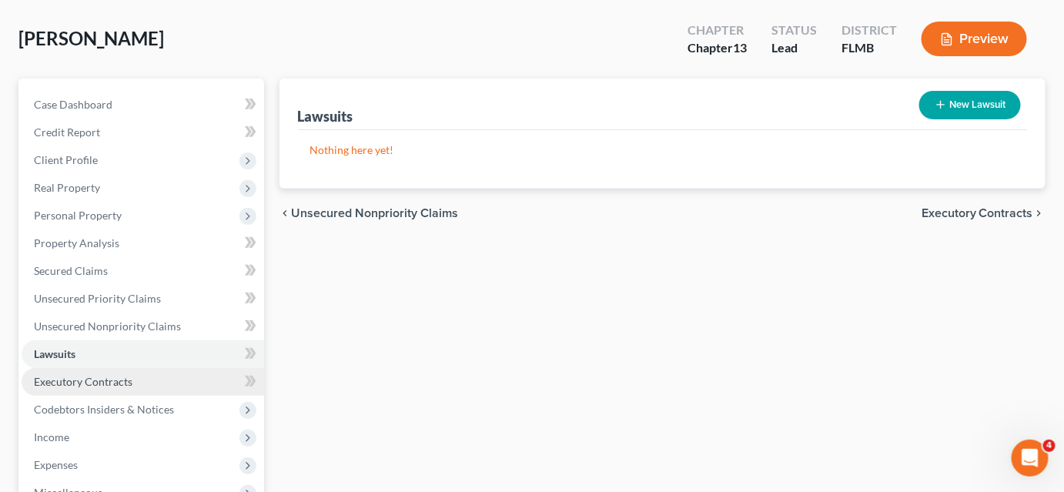
click at [99, 377] on span "Executory Contracts" at bounding box center [83, 381] width 99 height 13
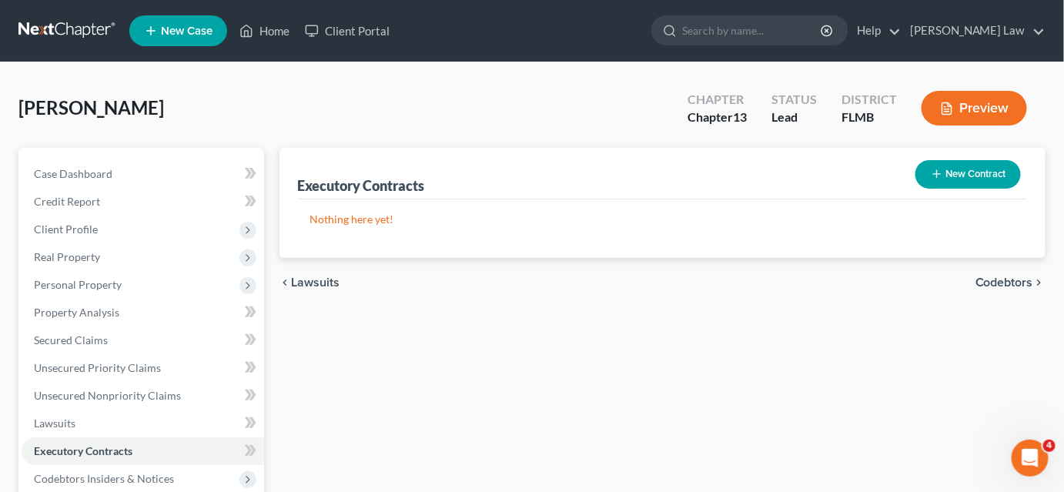
click at [948, 180] on button "New Contract" at bounding box center [967, 174] width 105 height 28
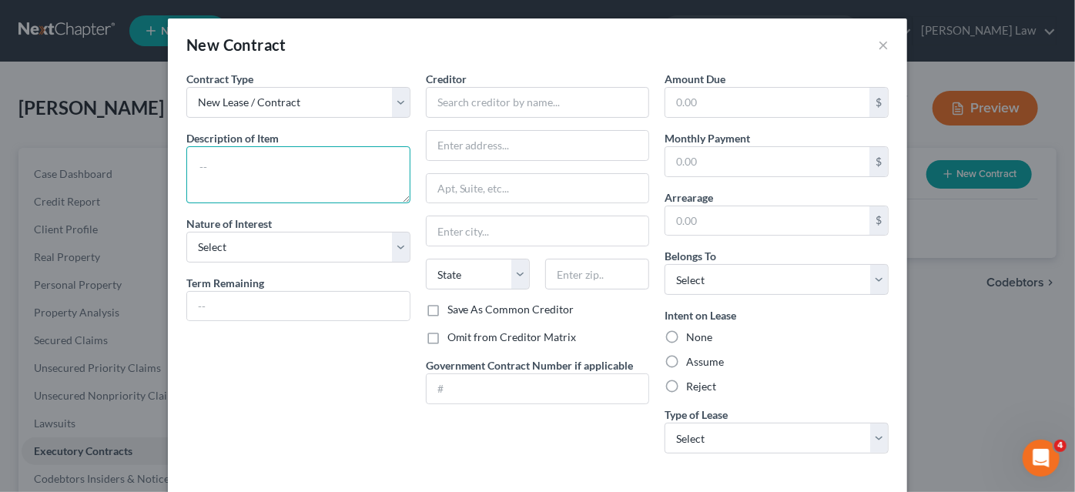
click at [272, 168] on textarea at bounding box center [298, 174] width 224 height 57
type textarea "Residential Lease"
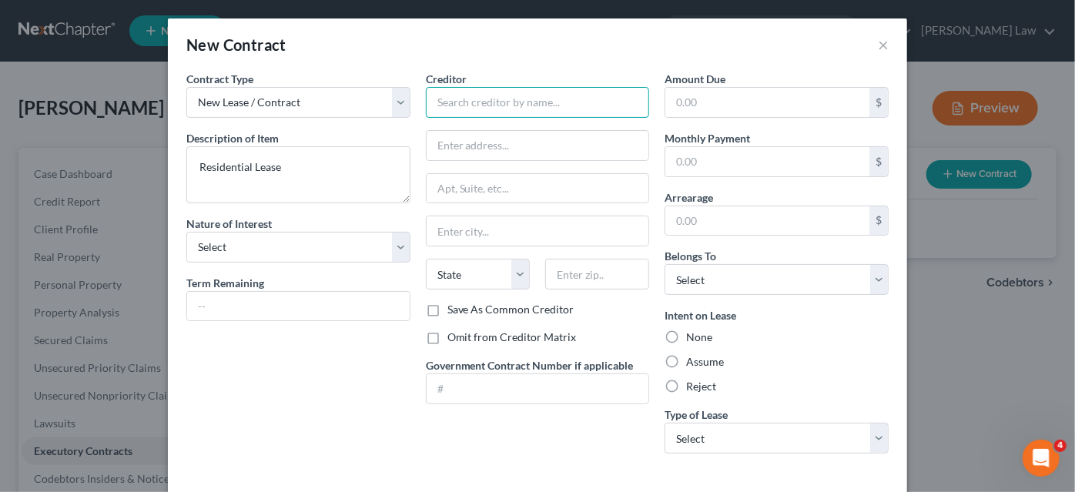
click at [525, 94] on input "text" at bounding box center [538, 102] width 224 height 31
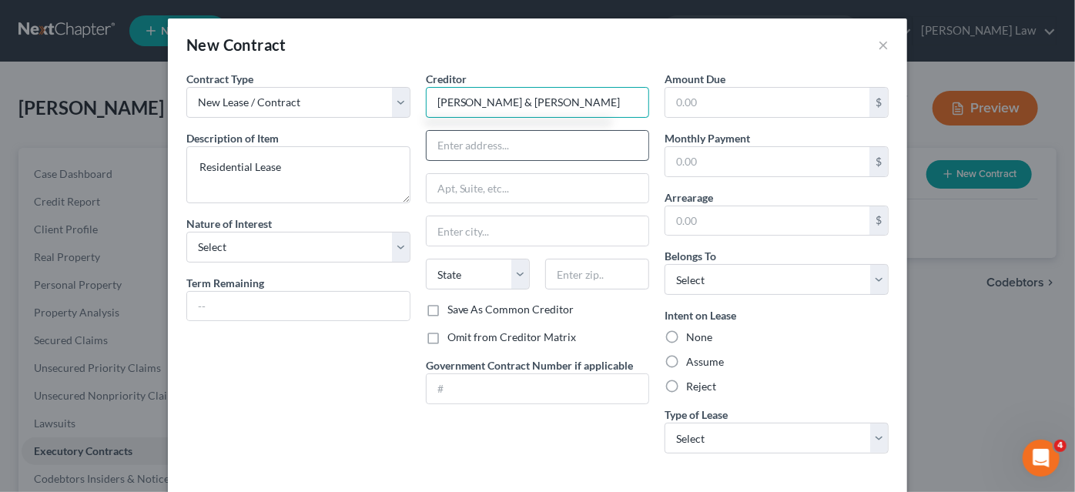
type input "[PERSON_NAME] & [PERSON_NAME]"
click at [485, 144] on input "text" at bounding box center [537, 145] width 222 height 29
type input "[STREET_ADDRESS]"
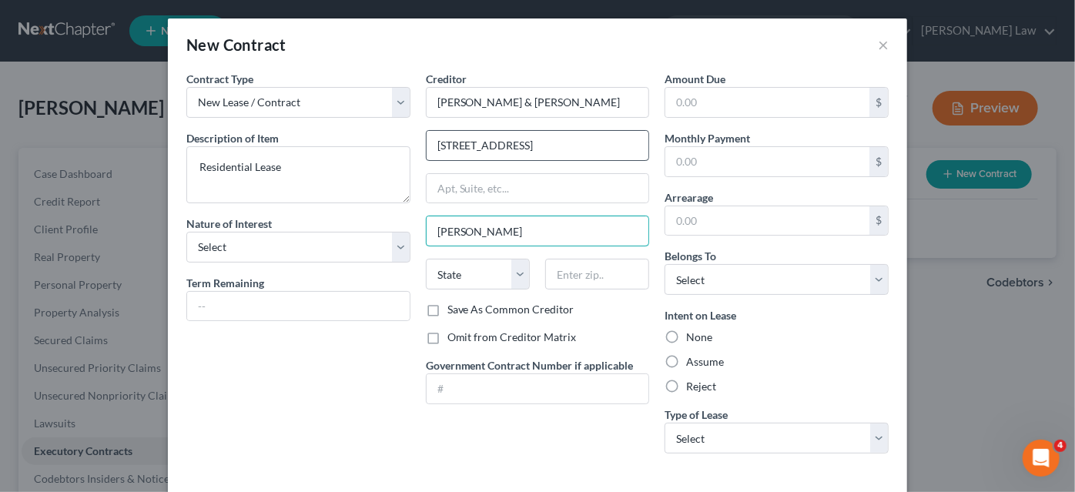
type input "[PERSON_NAME]"
select select "33"
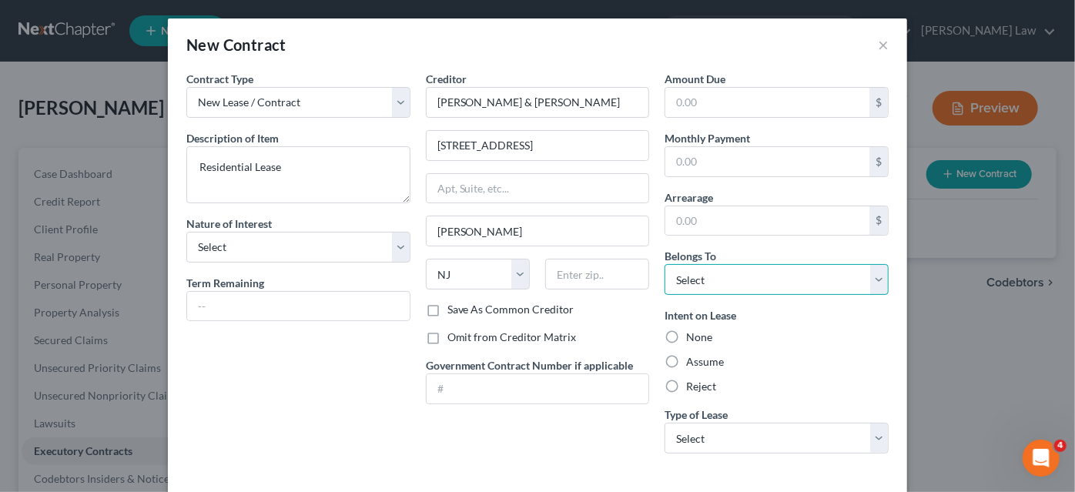
click at [670, 266] on select "Select Debtor 1 Only Debtor 2 Only Debtor 1 And Debtor 2 Only At Least One Of T…" at bounding box center [776, 279] width 224 height 31
select select "0"
click at [664, 264] on select "Select Debtor 1 Only Debtor 2 Only Debtor 1 And Debtor 2 Only At Least One Of T…" at bounding box center [776, 279] width 224 height 31
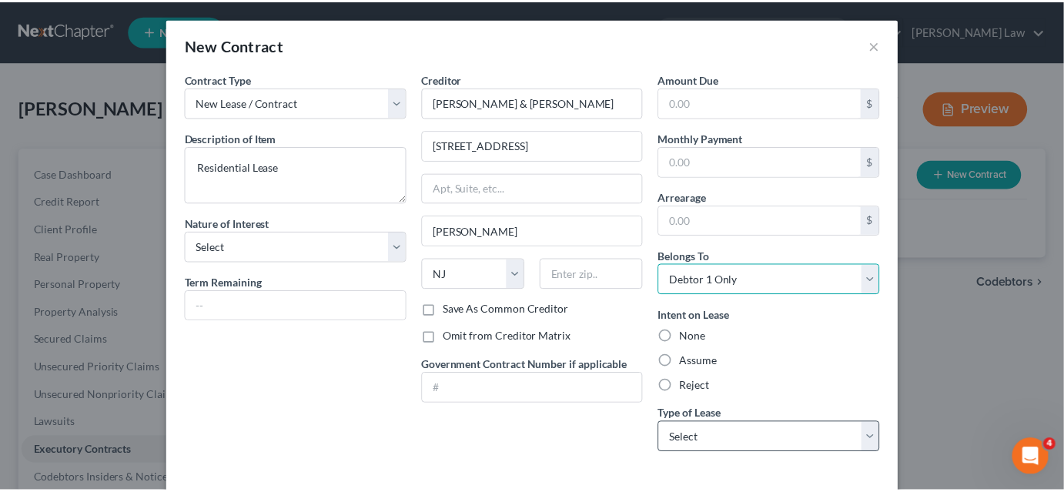
scroll to position [68, 0]
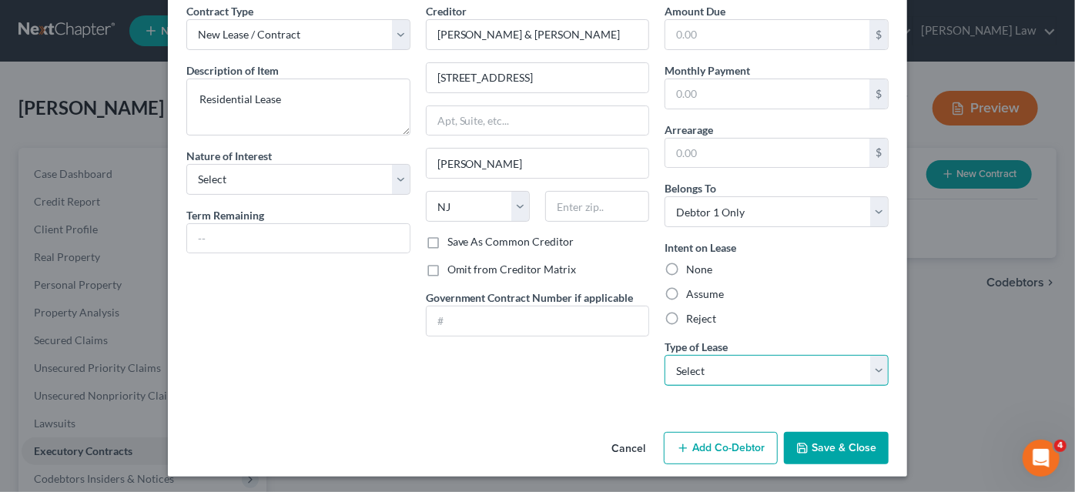
click at [690, 374] on select "Select Real Estate Car Other" at bounding box center [776, 370] width 224 height 31
select select "0"
click at [664, 355] on select "Select Real Estate Car Other" at bounding box center [776, 370] width 224 height 31
click at [796, 453] on button "Save & Close" at bounding box center [836, 448] width 105 height 32
